Goal: Book appointment/travel/reservation

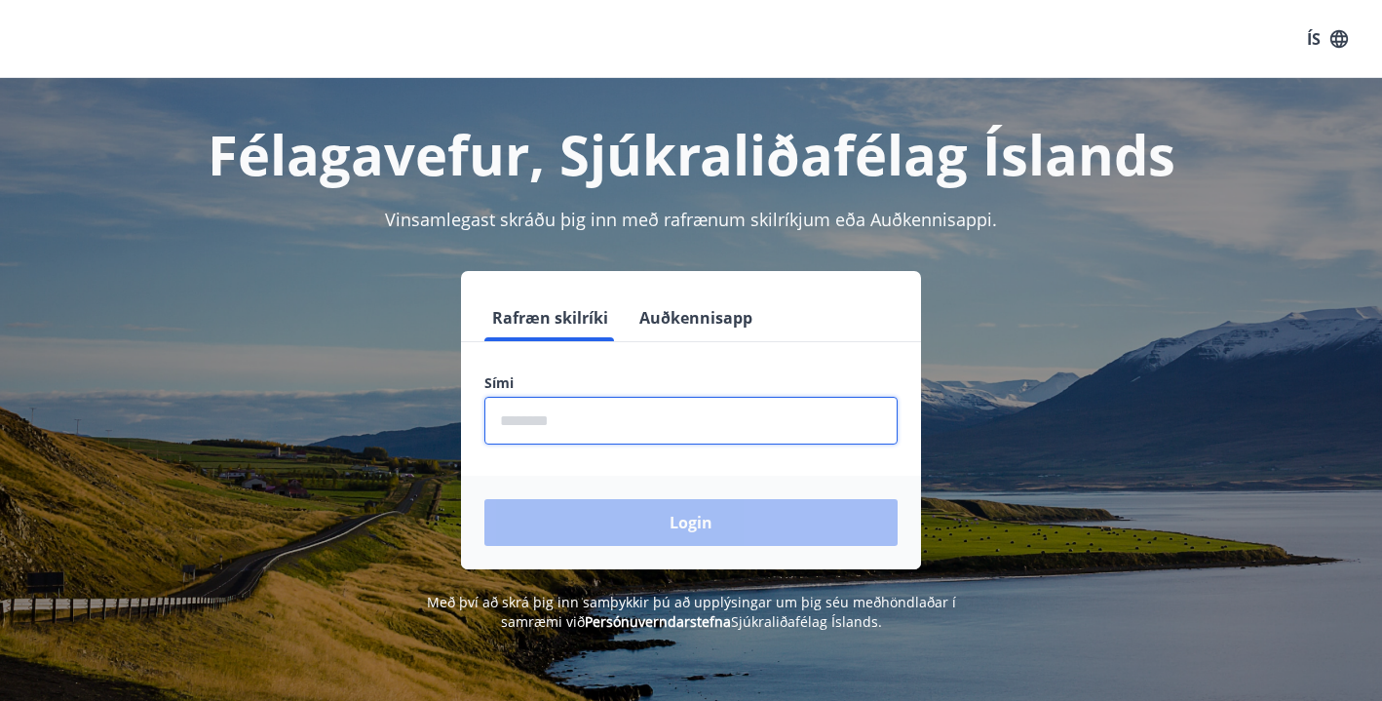
click at [557, 424] on input "phone" at bounding box center [690, 421] width 413 height 48
type input "********"
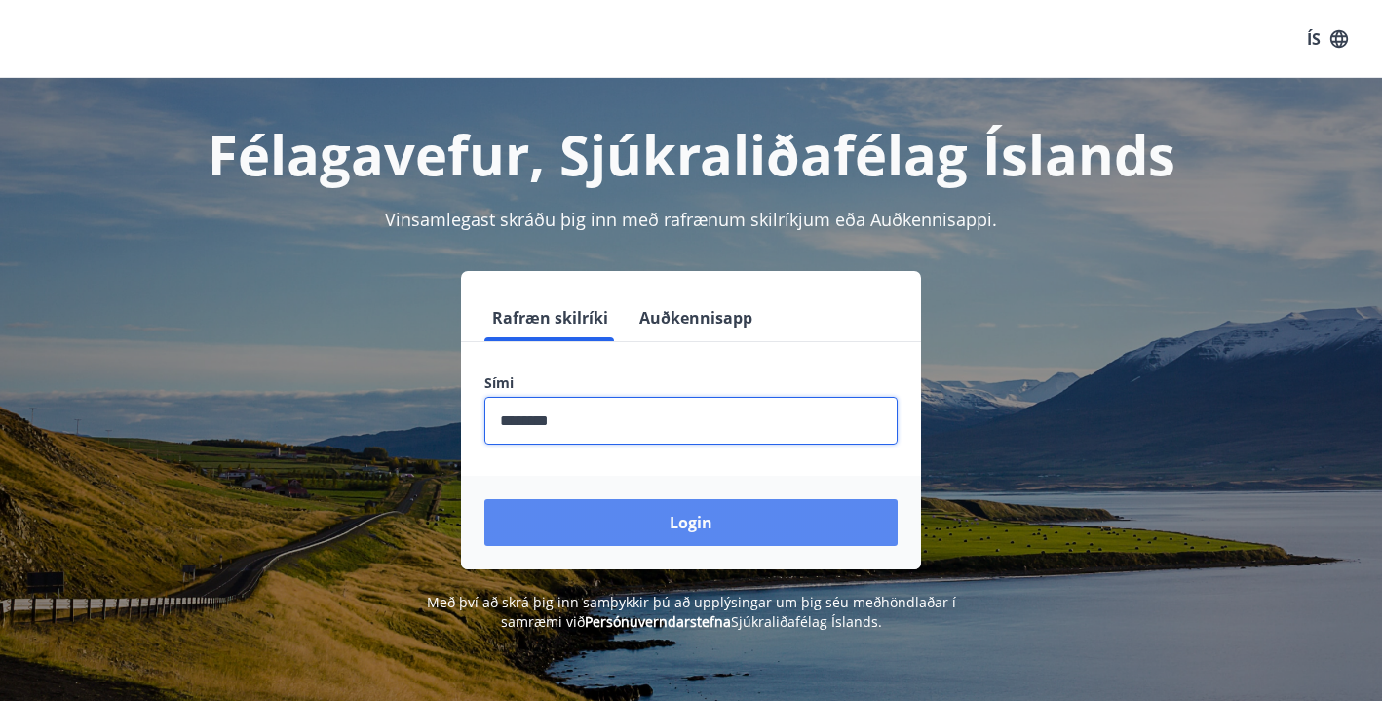
click at [617, 525] on button "Login" at bounding box center [690, 522] width 413 height 47
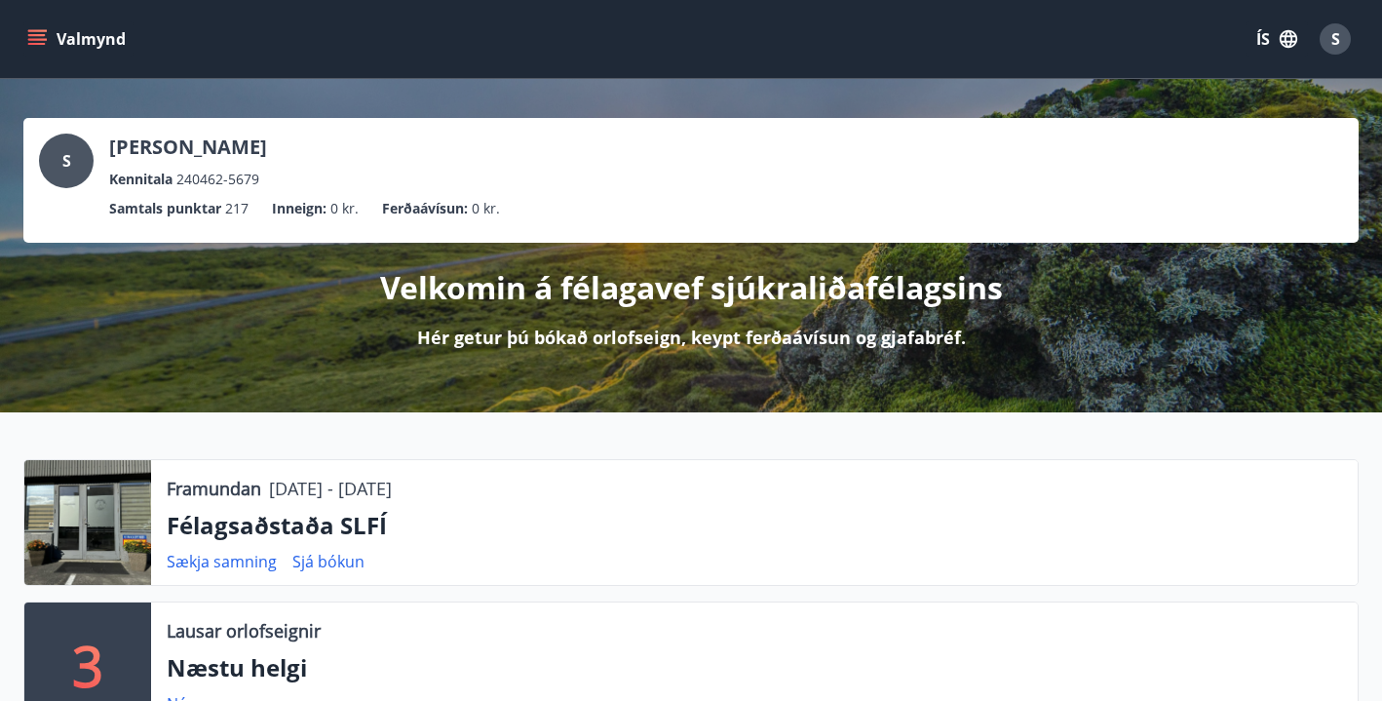
click at [35, 35] on icon "menu" at bounding box center [37, 35] width 18 height 2
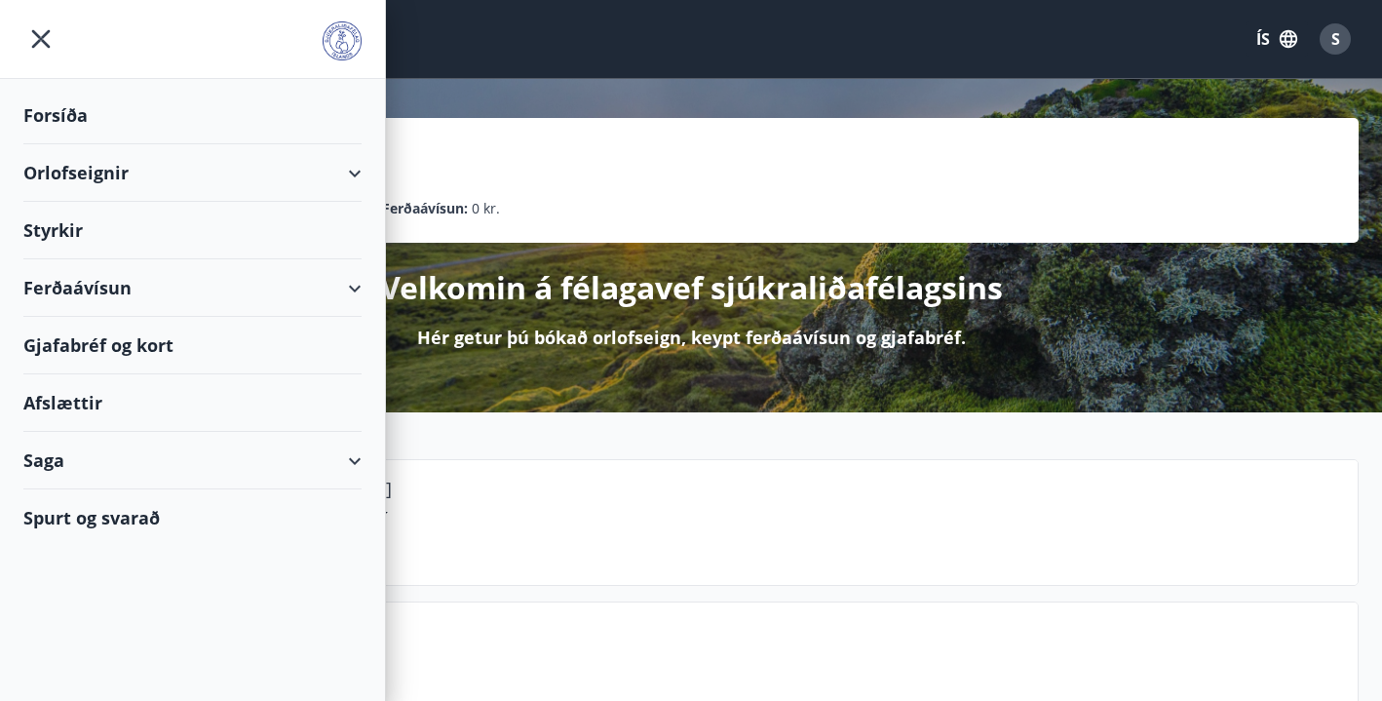
click at [57, 170] on div "Orlofseignir" at bounding box center [192, 172] width 338 height 57
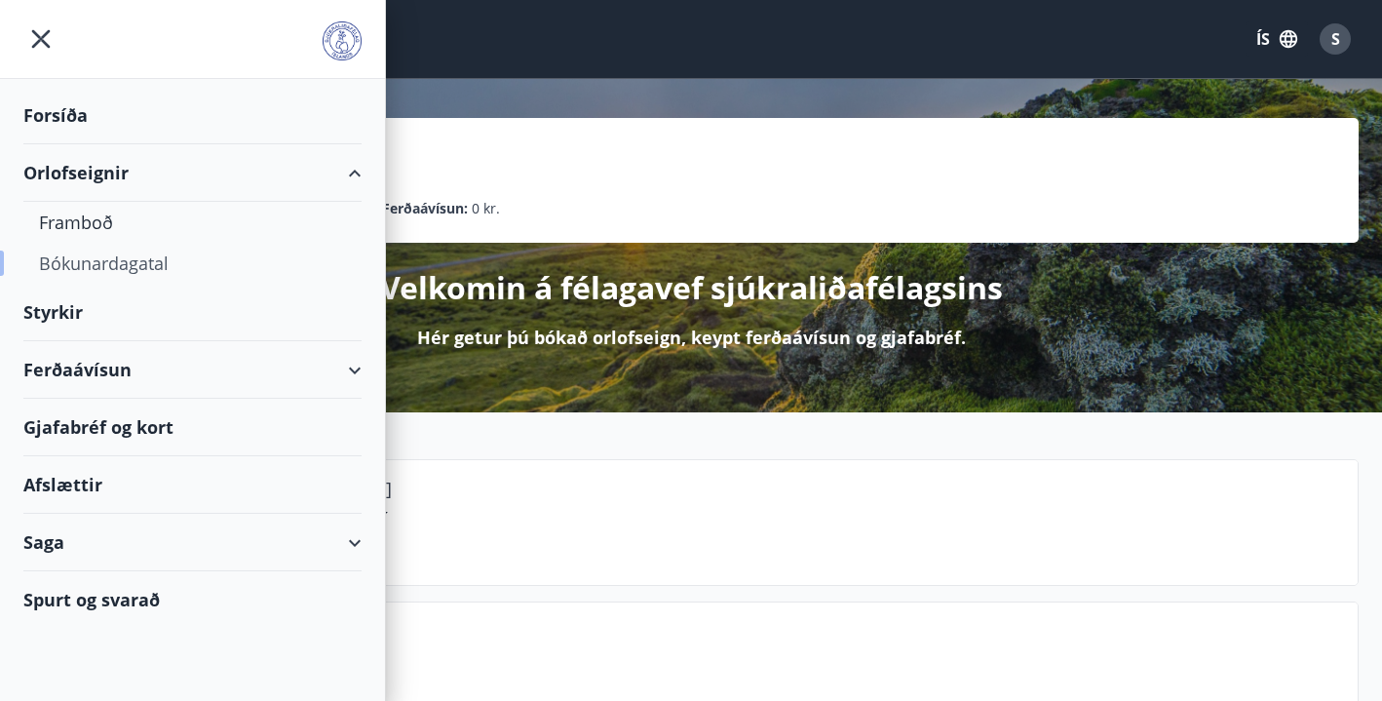
click at [104, 264] on div "Bókunardagatal" at bounding box center [192, 263] width 307 height 41
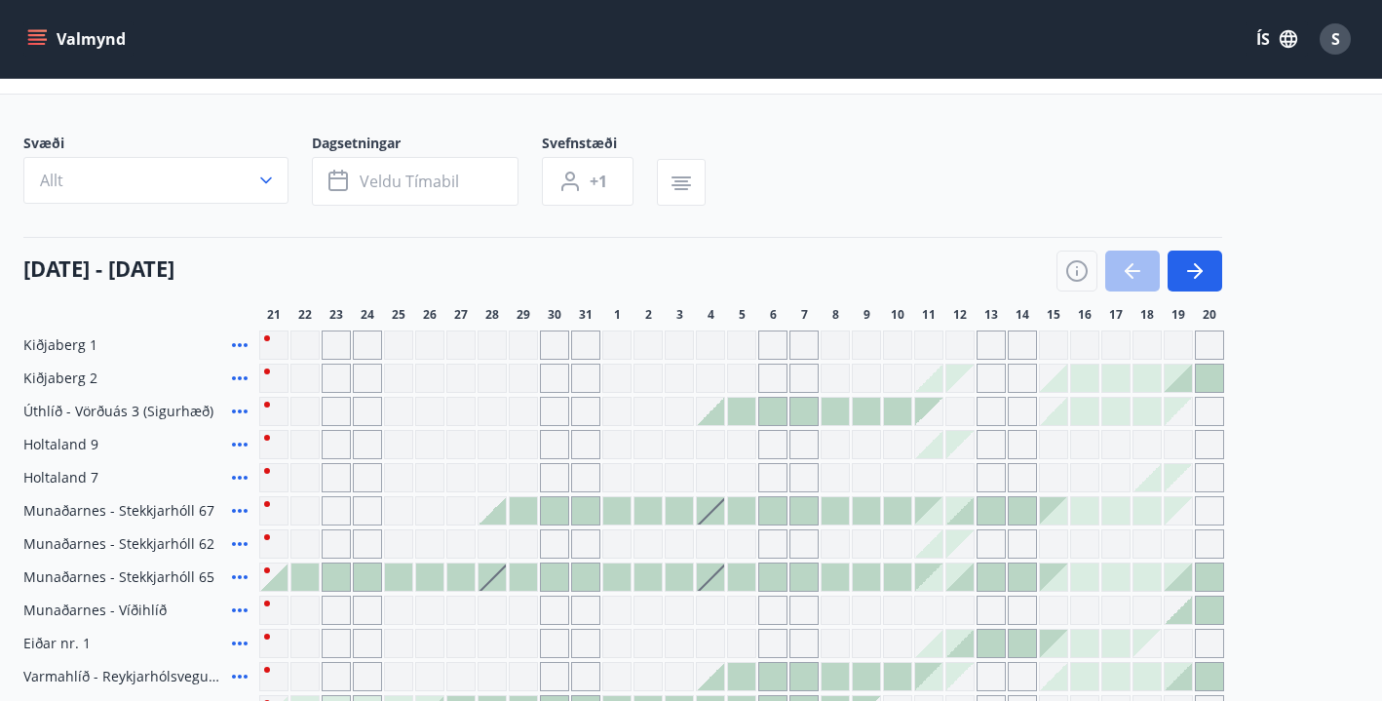
scroll to position [39, 0]
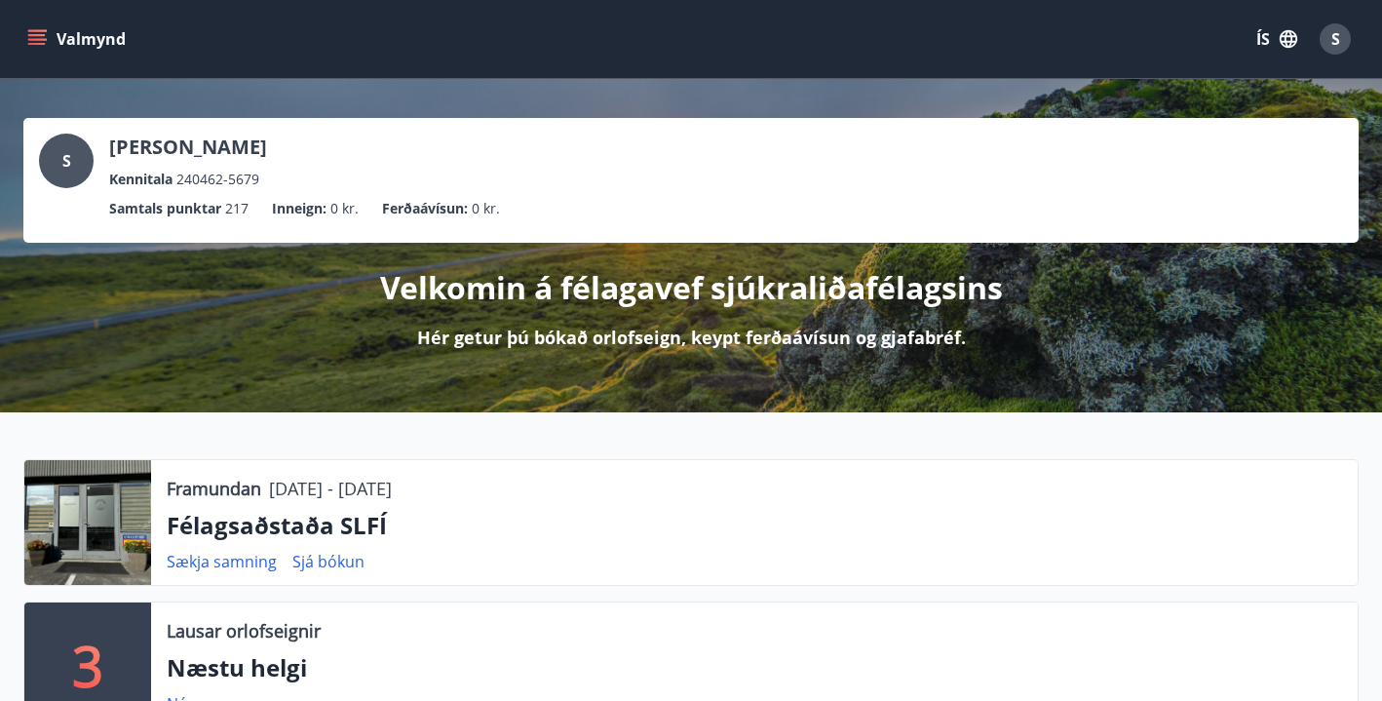
click at [45, 32] on icon "menu" at bounding box center [36, 38] width 19 height 19
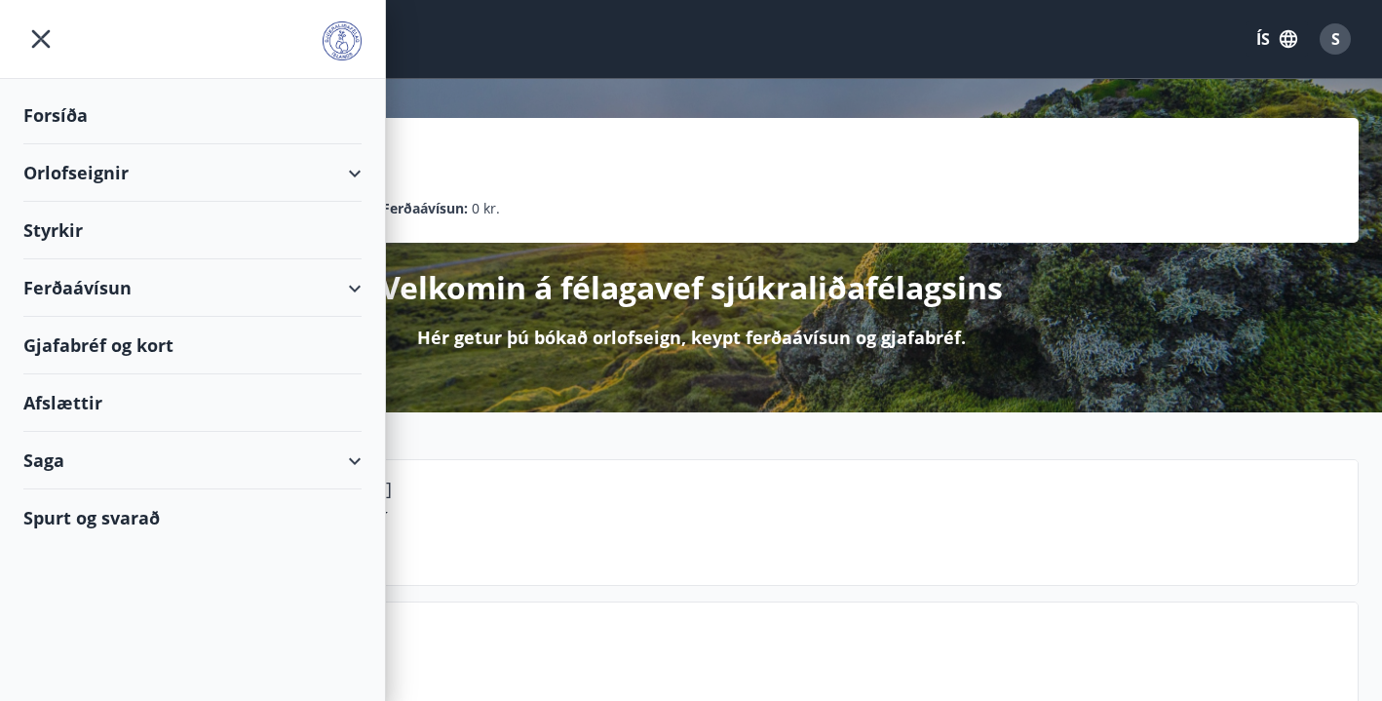
click at [97, 172] on div "Orlofseignir" at bounding box center [192, 172] width 338 height 57
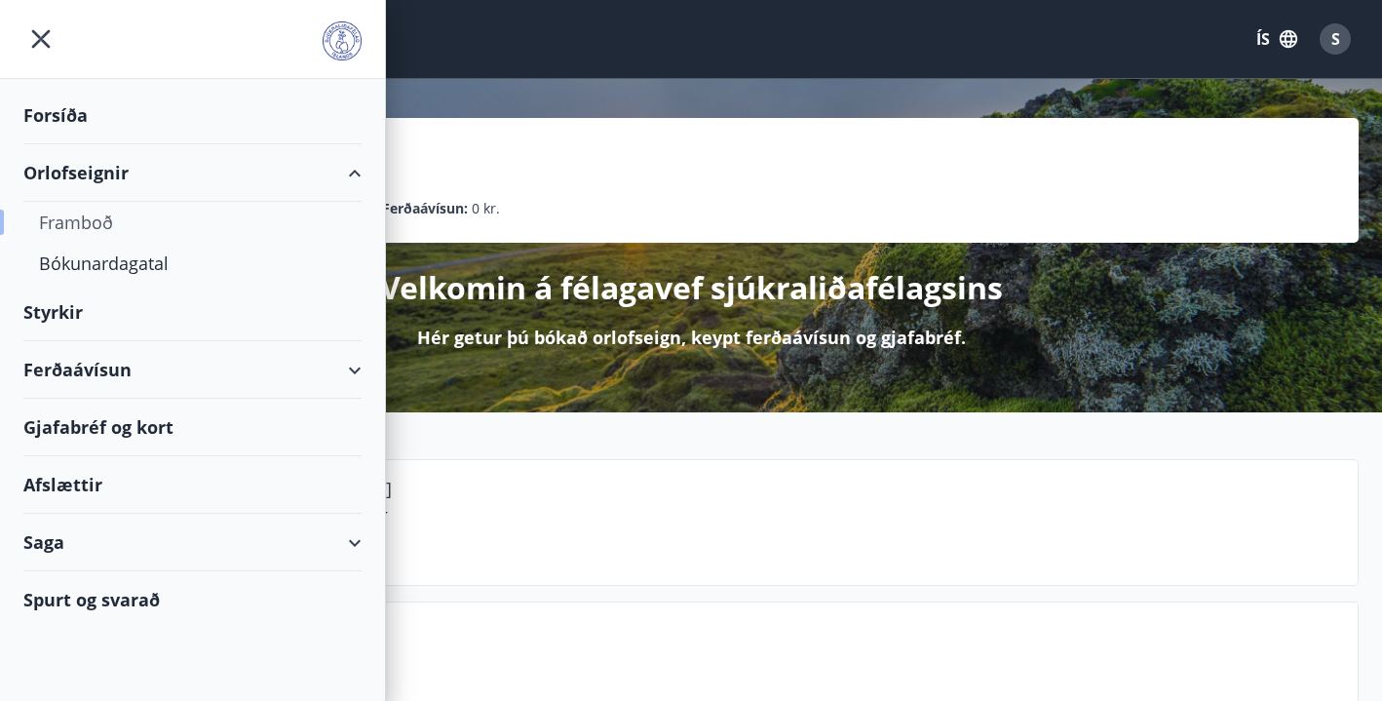
click at [102, 221] on div "Framboð" at bounding box center [192, 222] width 307 height 41
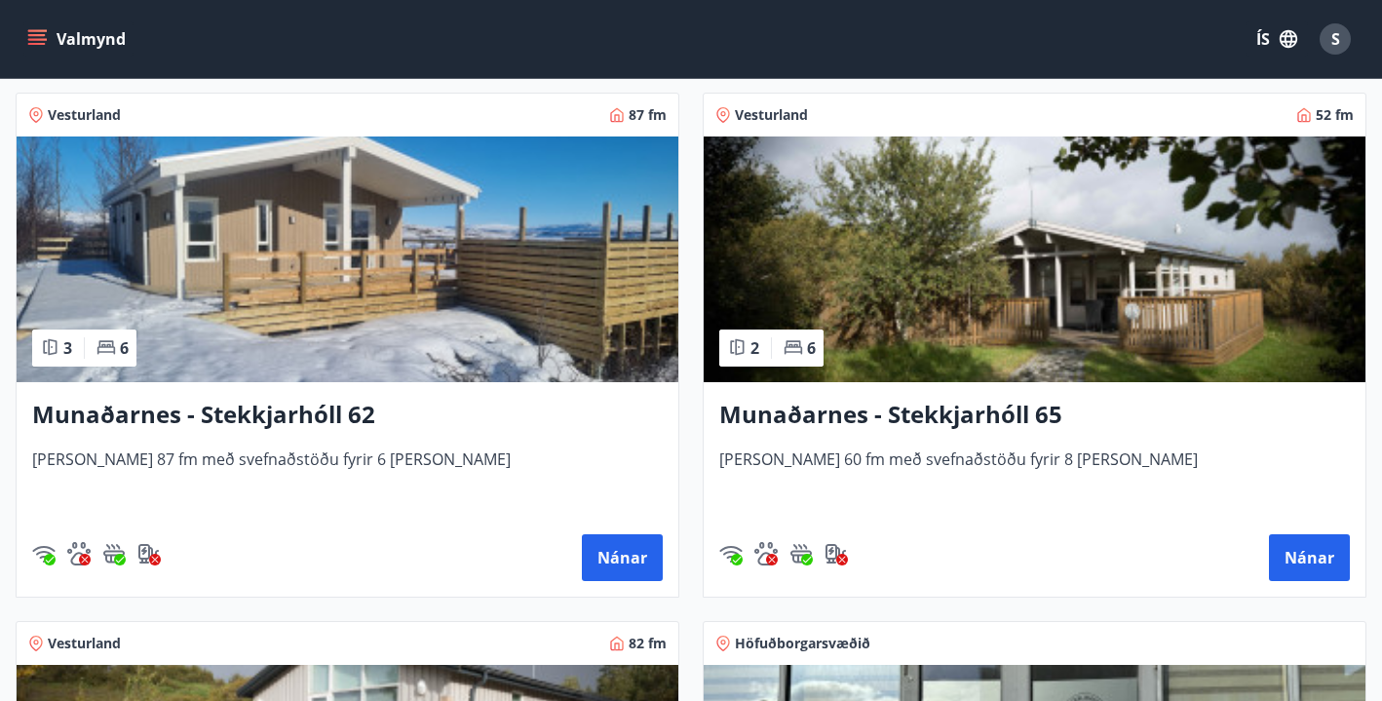
scroll to position [896, 0]
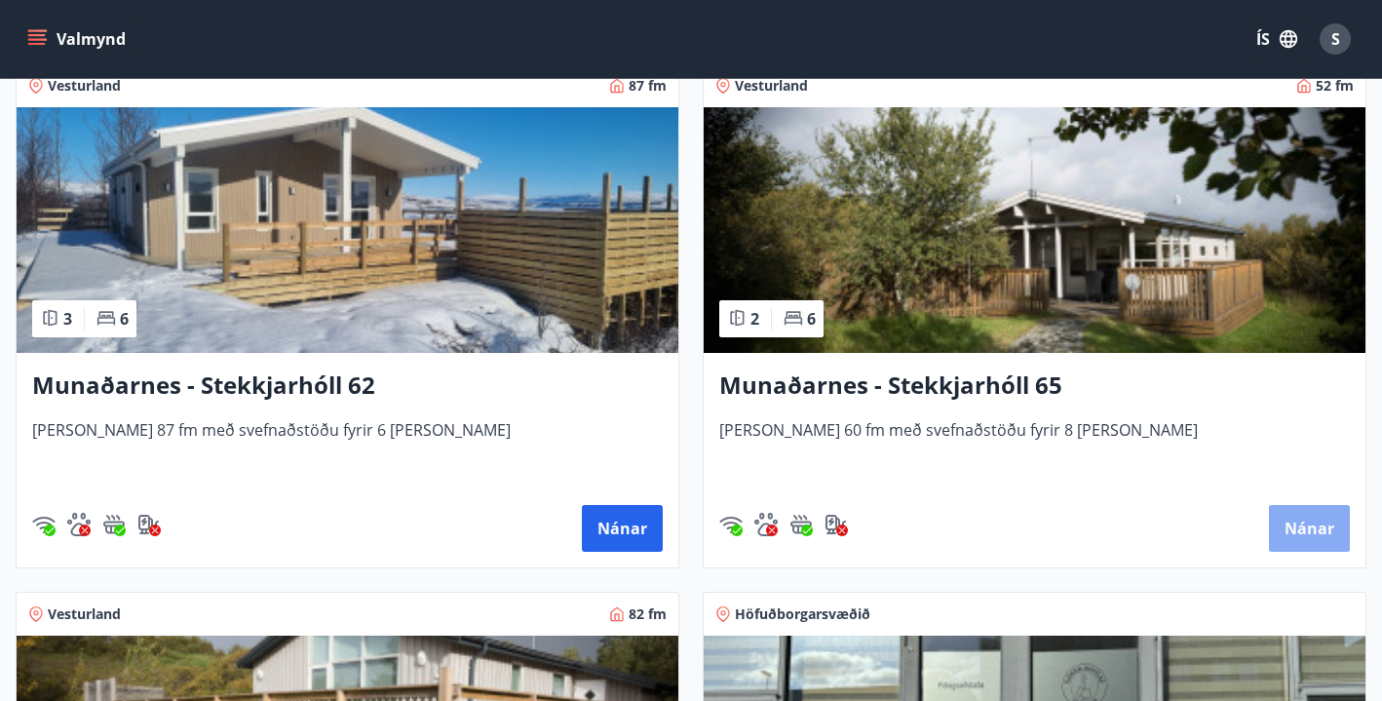
click at [1313, 526] on button "Nánar" at bounding box center [1309, 528] width 81 height 47
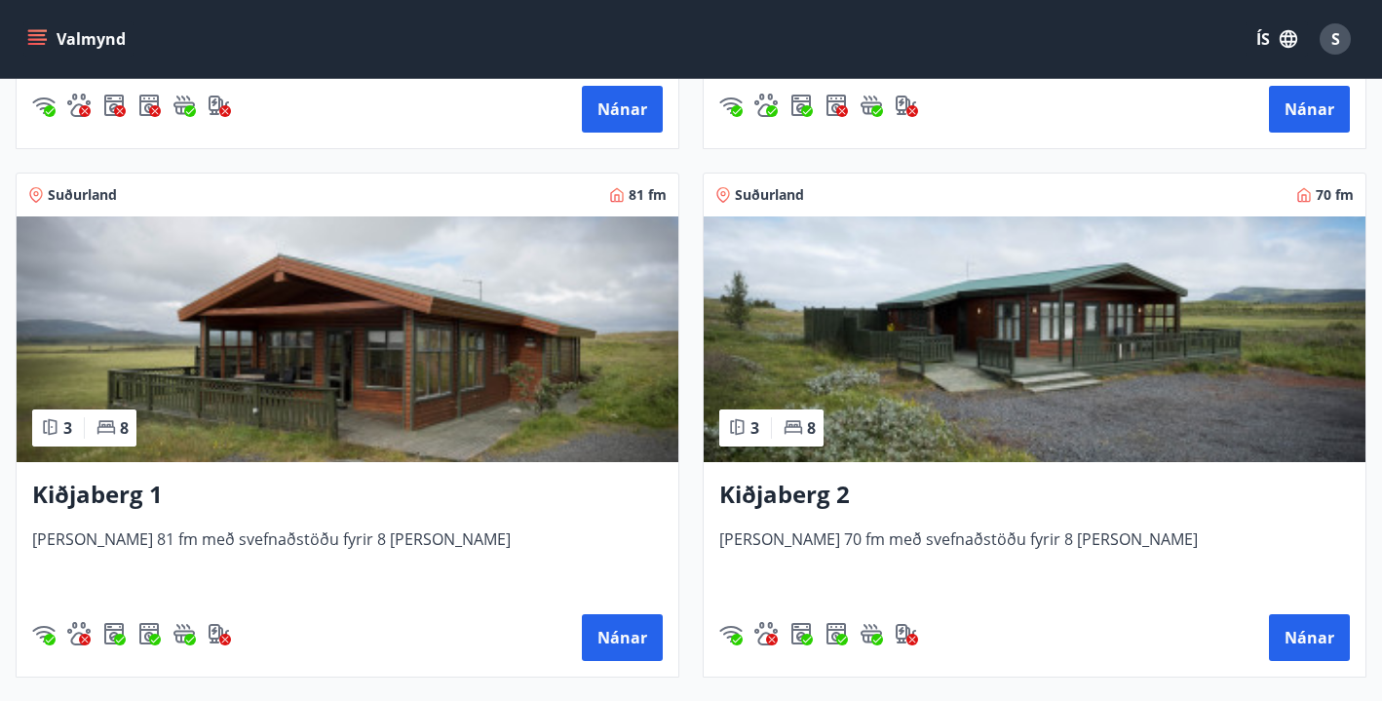
scroll to position [4485, 0]
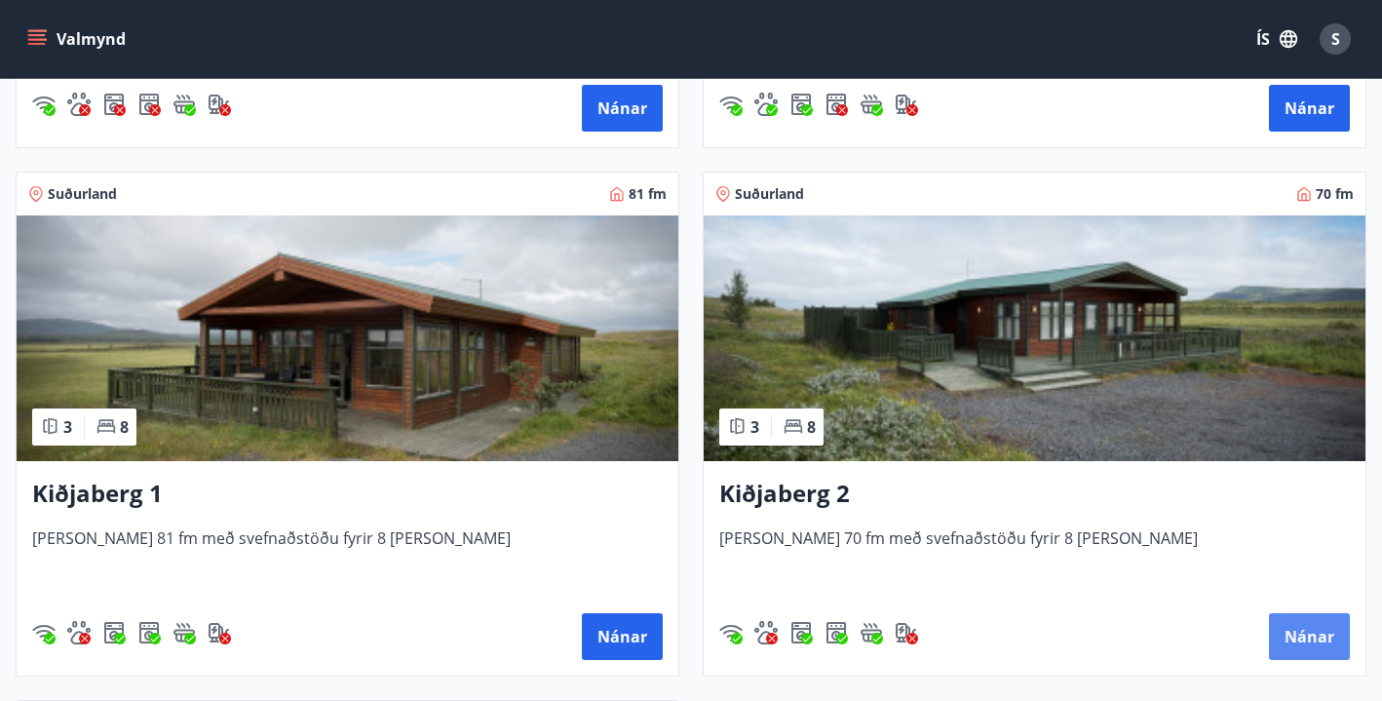
click at [1324, 639] on button "Nánar" at bounding box center [1309, 636] width 81 height 47
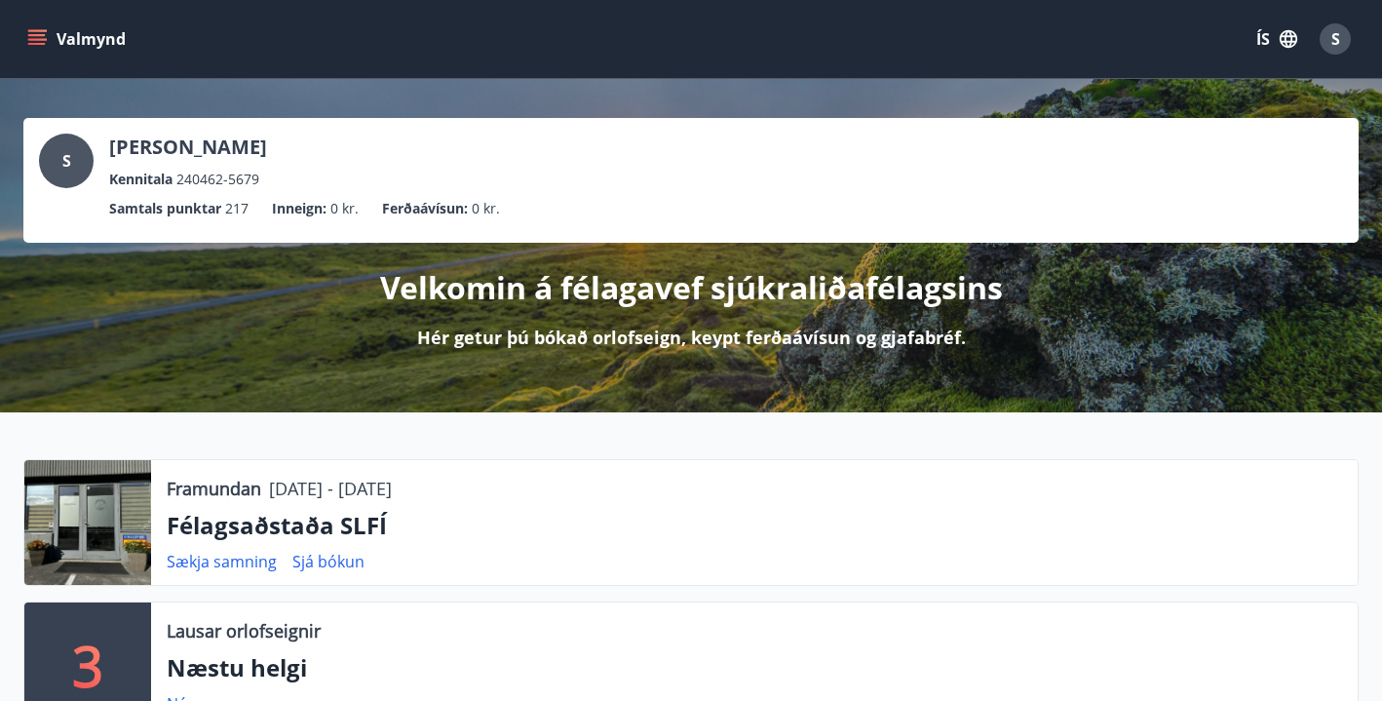
click at [36, 44] on icon "menu" at bounding box center [37, 44] width 18 height 2
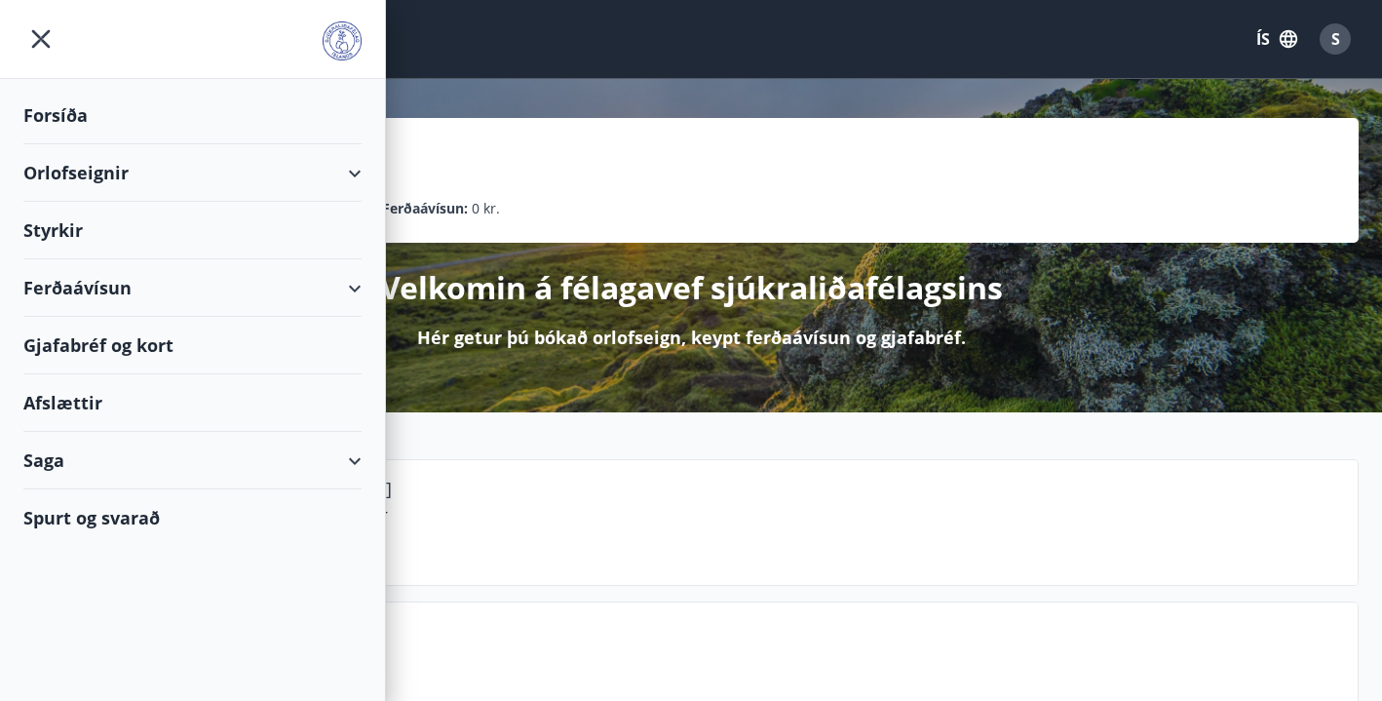
click at [69, 174] on div "Orlofseignir" at bounding box center [192, 172] width 338 height 57
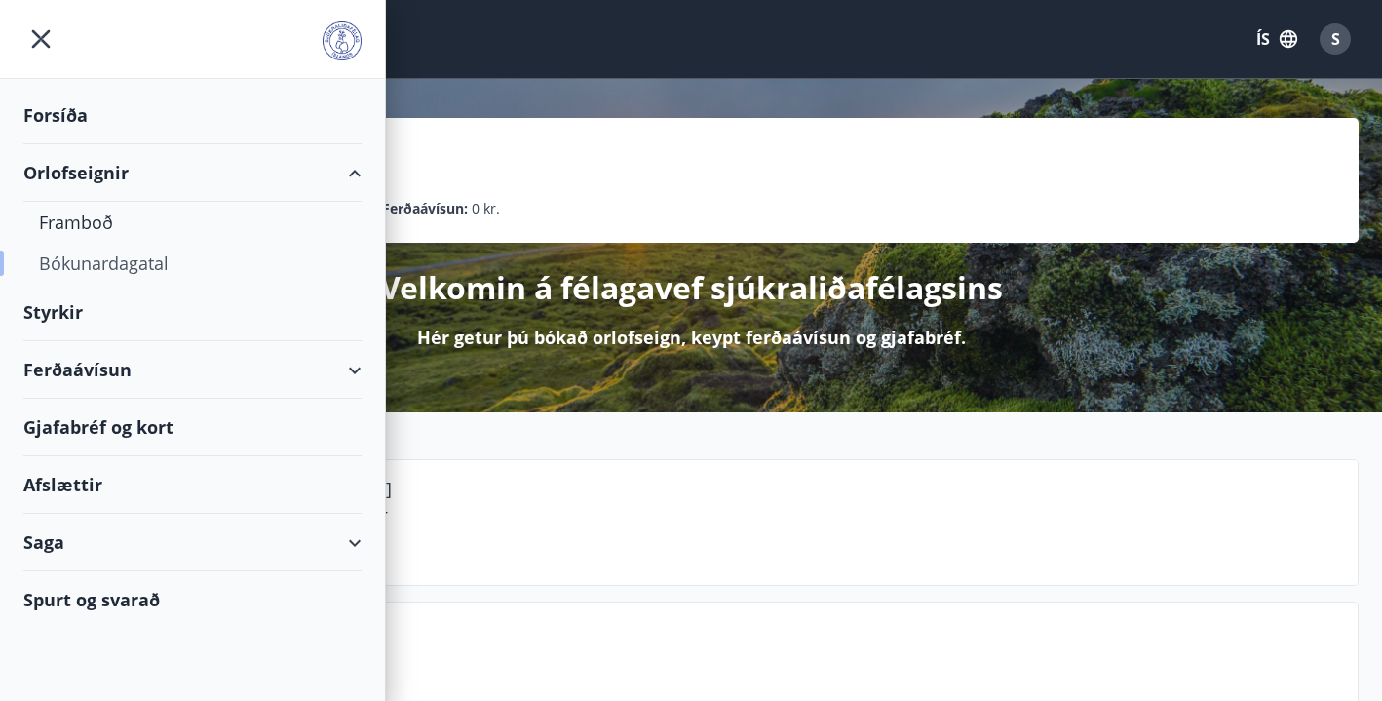
click at [79, 263] on div "Bókunardagatal" at bounding box center [192, 263] width 307 height 41
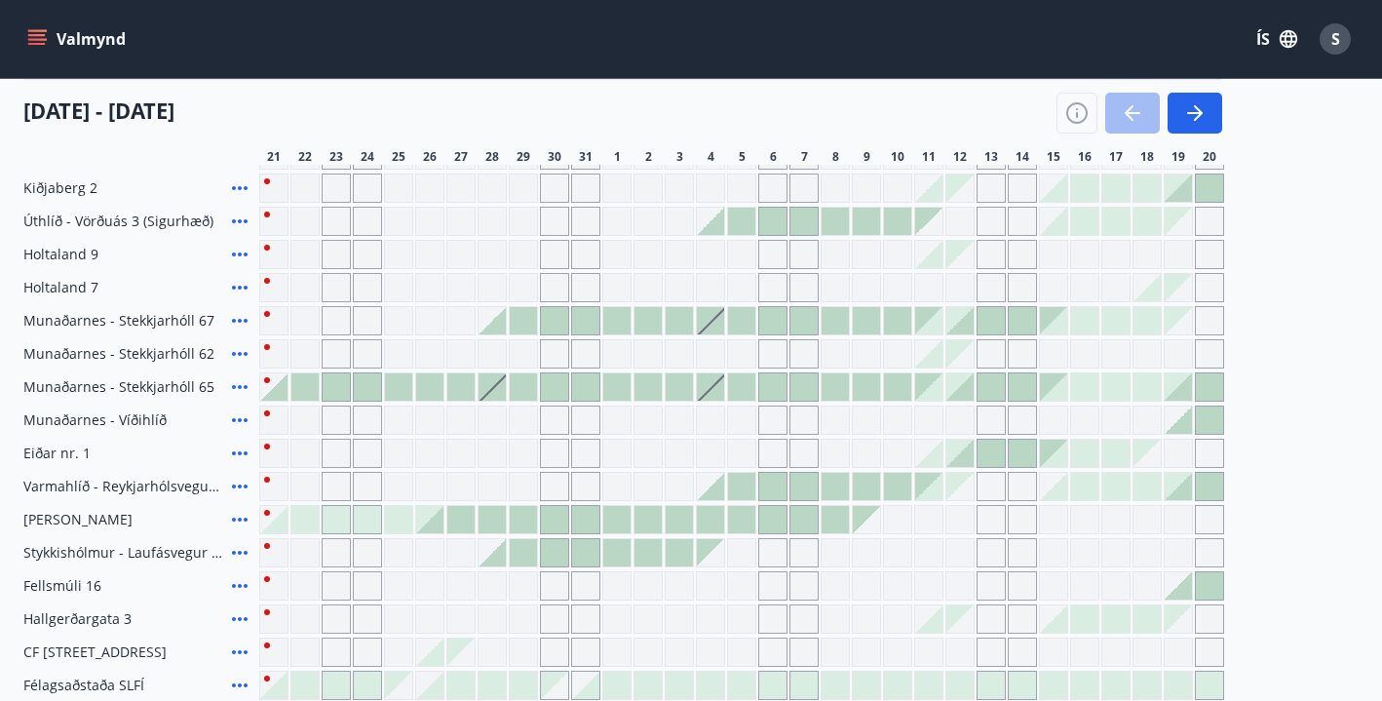
scroll to position [273, 0]
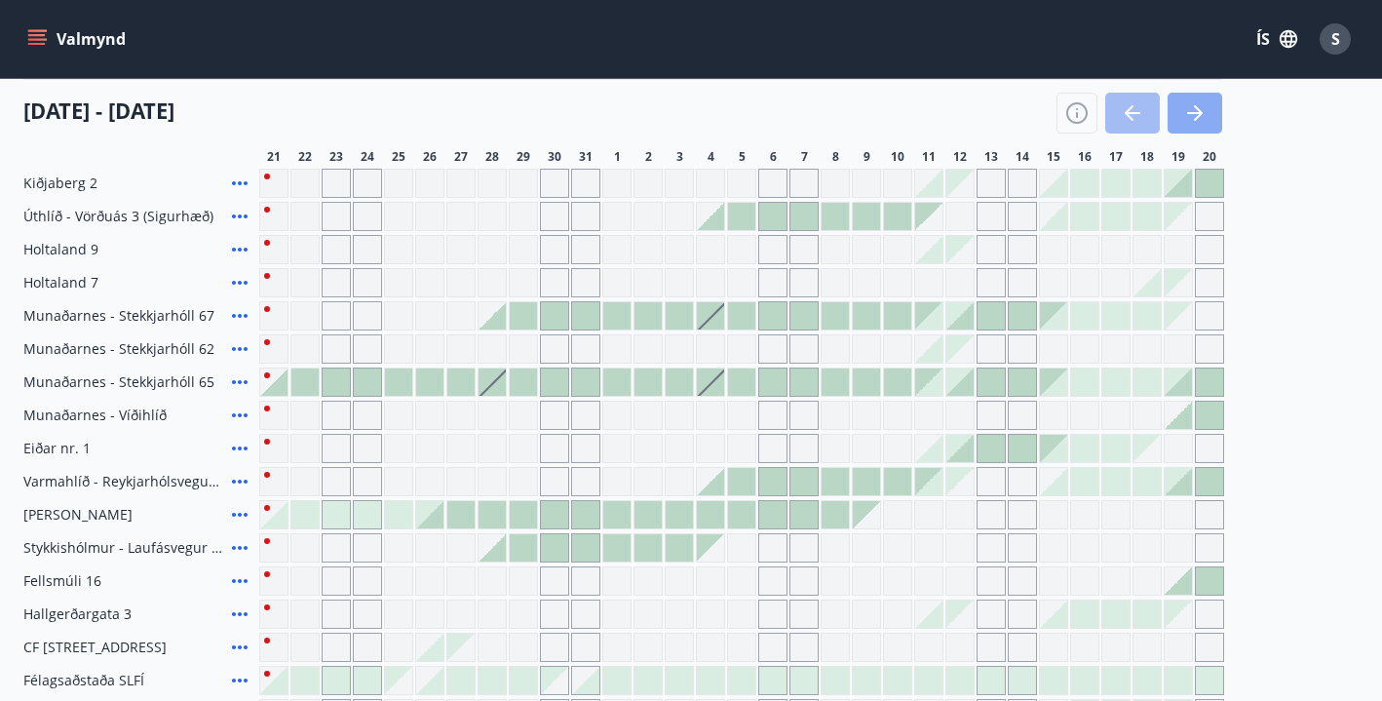
click at [1197, 110] on icon "button" at bounding box center [1194, 112] width 23 height 23
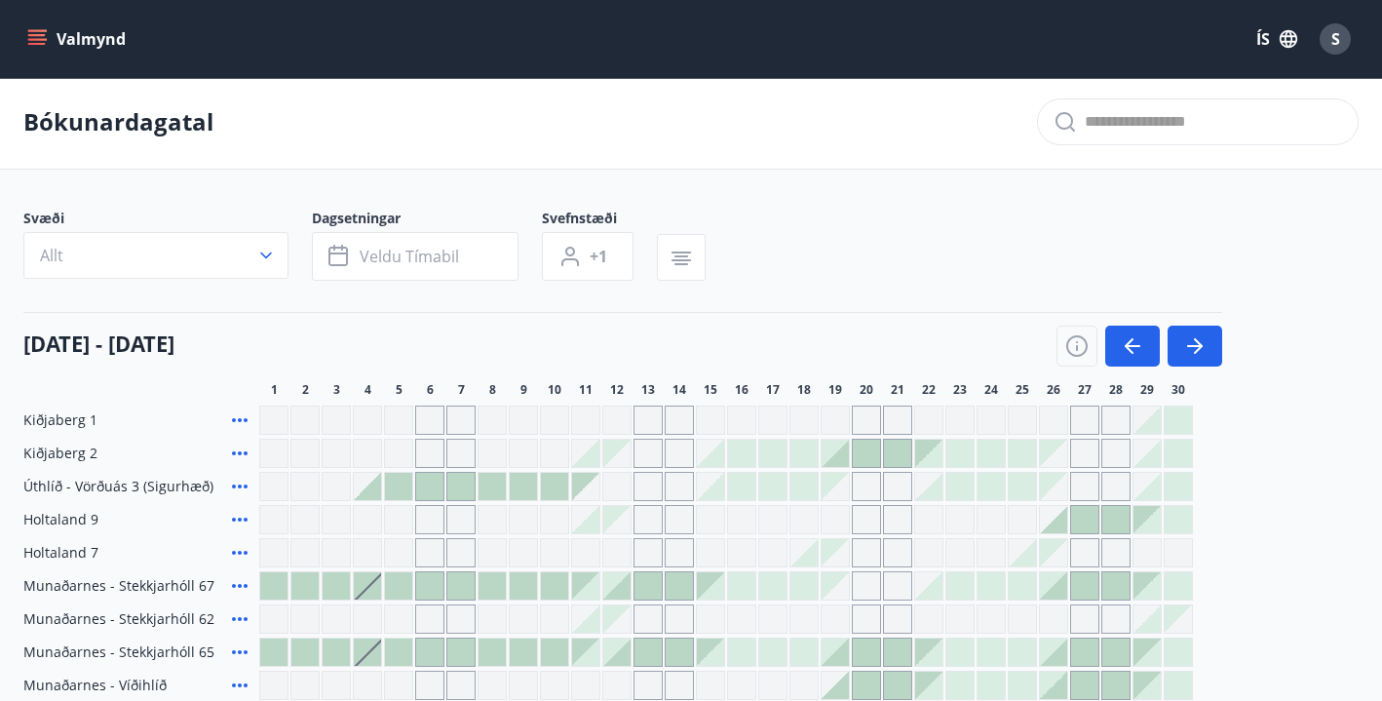
scroll to position [0, 0]
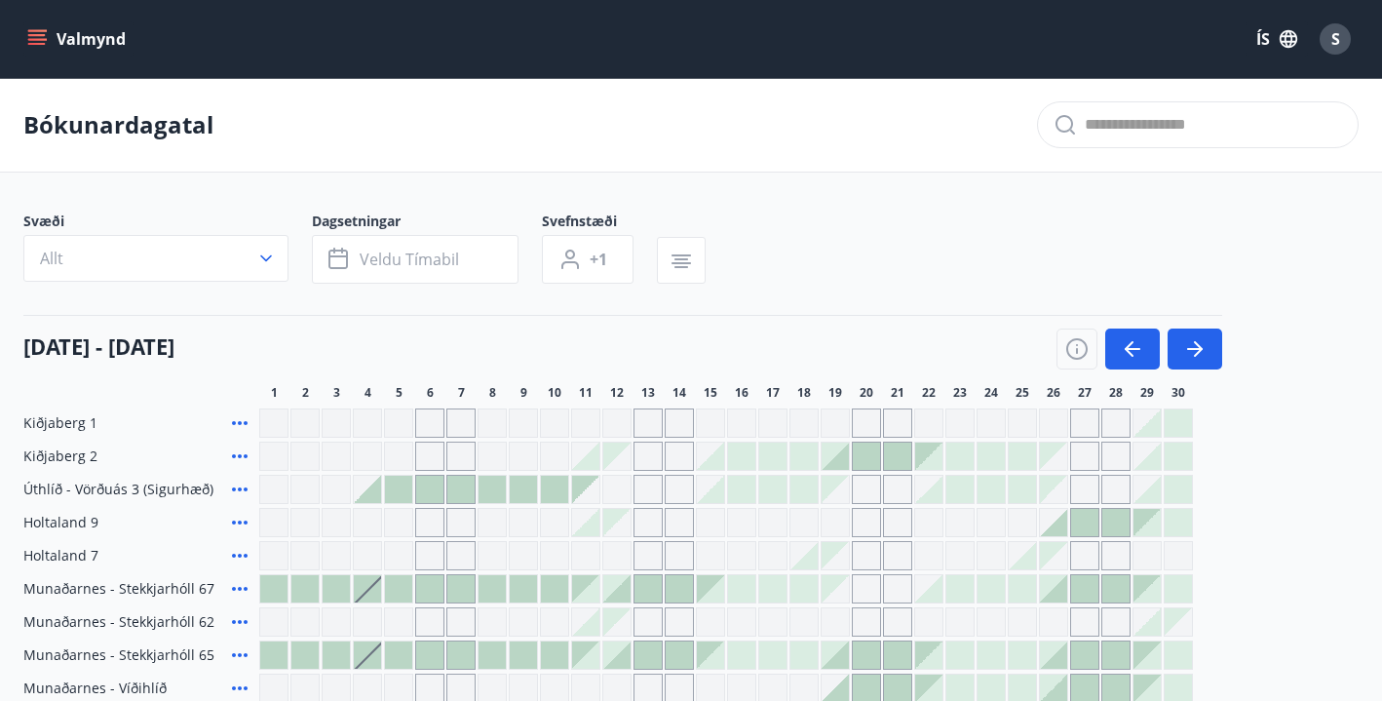
click at [837, 463] on div at bounding box center [834, 455] width 27 height 27
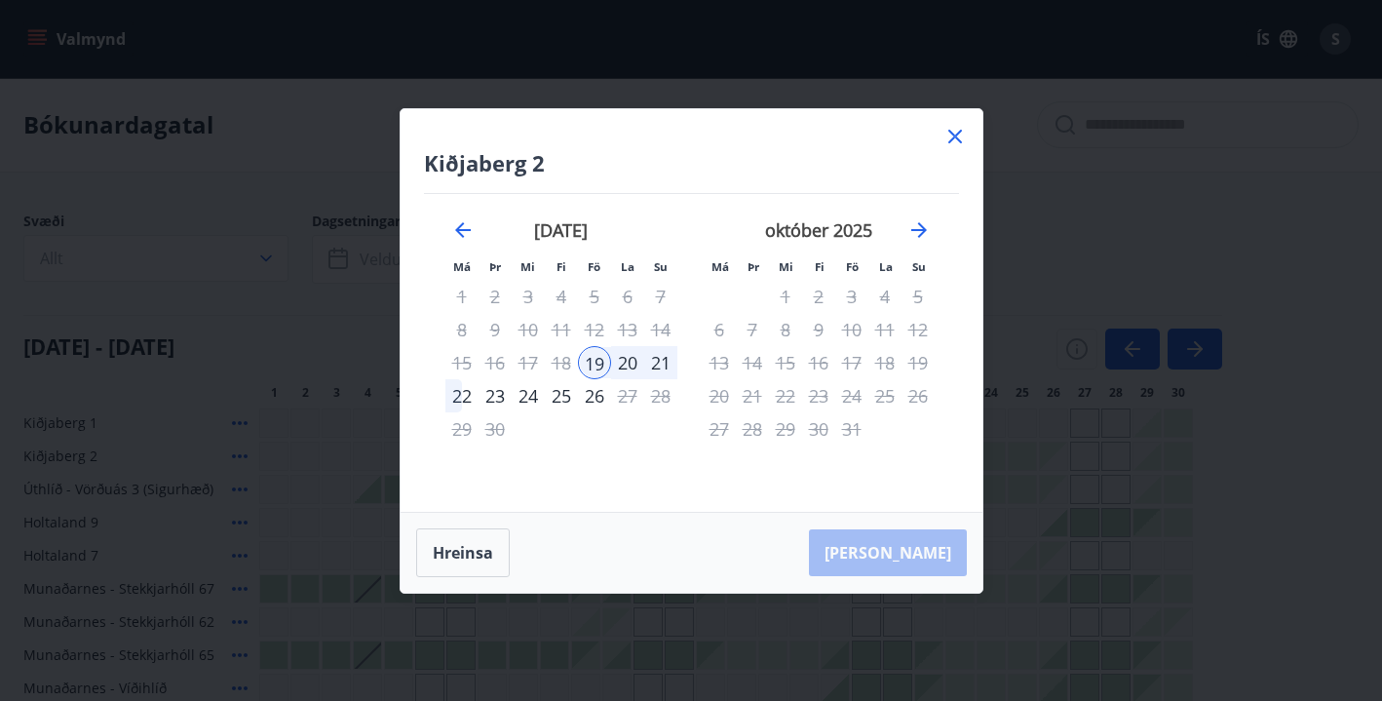
click at [459, 398] on div "22" at bounding box center [461, 395] width 33 height 33
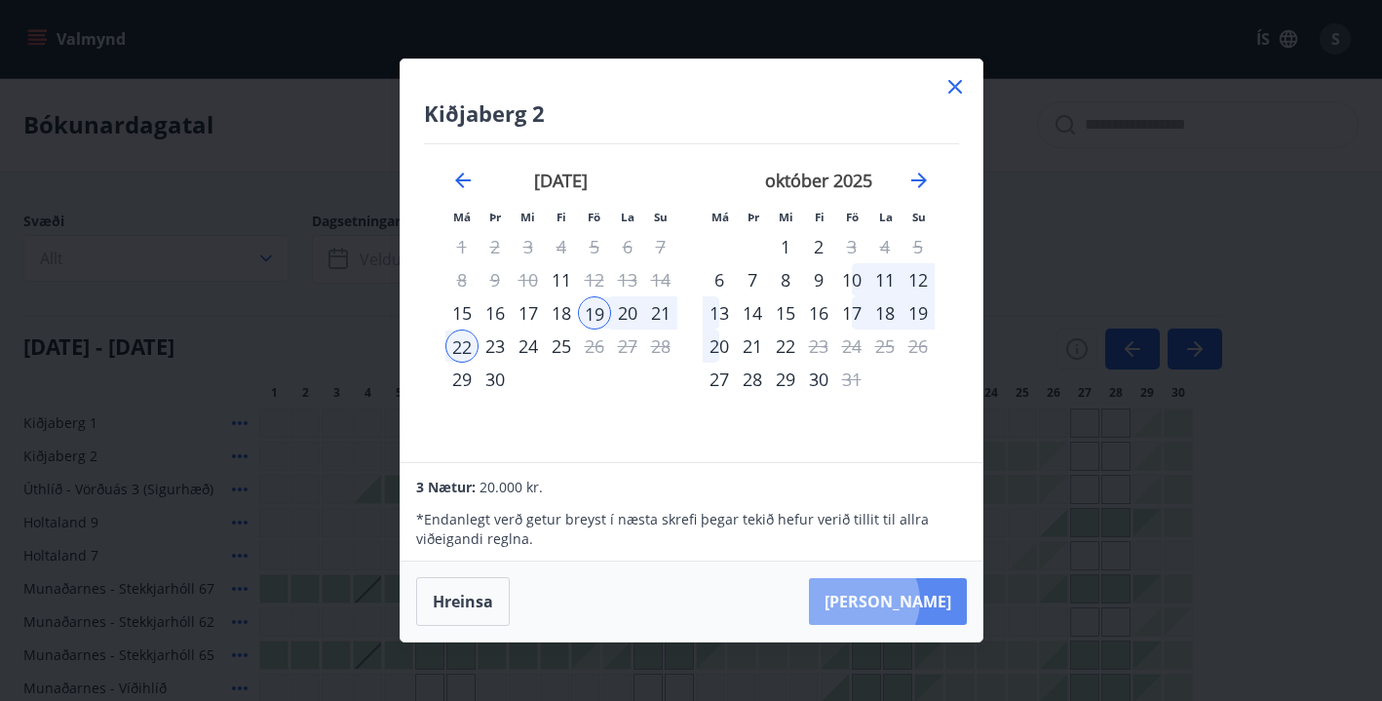
click at [923, 600] on button "[PERSON_NAME]" at bounding box center [888, 601] width 158 height 47
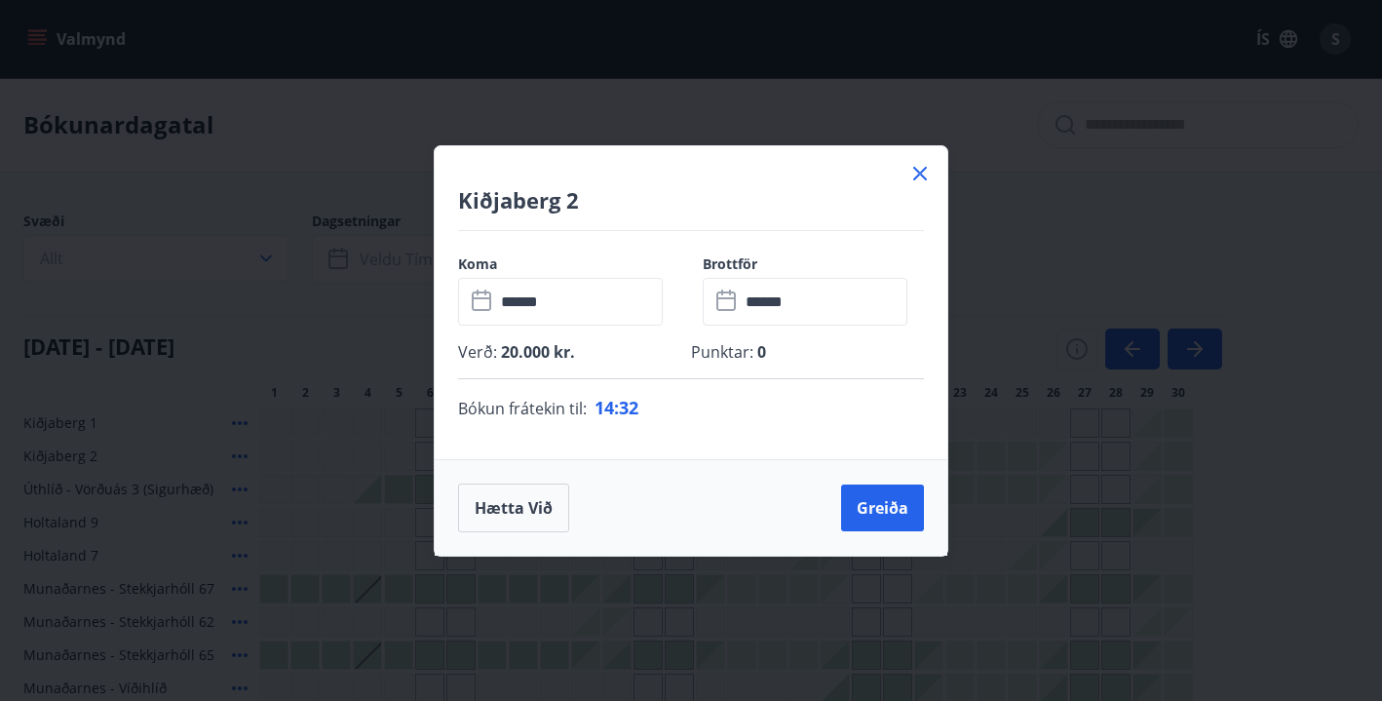
click at [918, 172] on icon at bounding box center [920, 174] width 14 height 14
